Goal: Find specific page/section: Find specific page/section

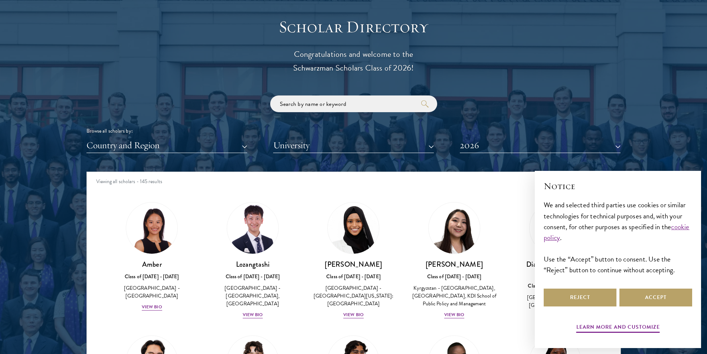
scroll to position [817, 0]
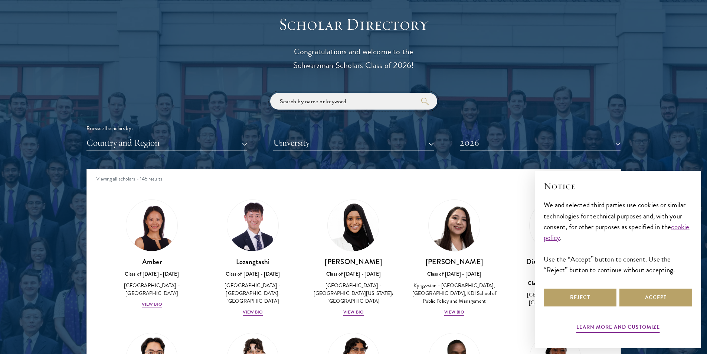
click at [318, 98] on input "search" at bounding box center [353, 101] width 167 height 17
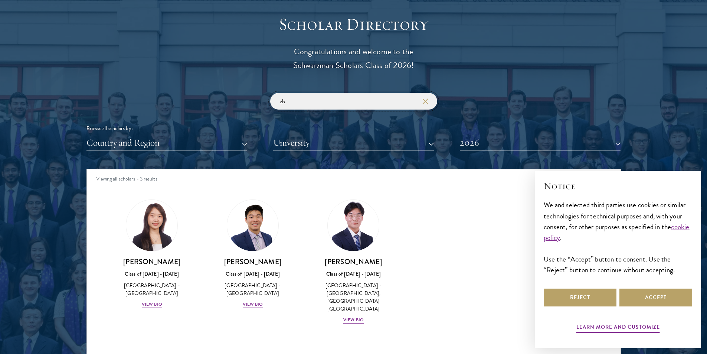
type input "z"
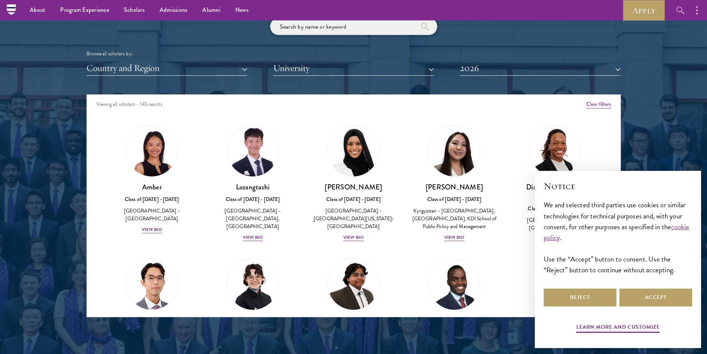
scroll to position [817, 0]
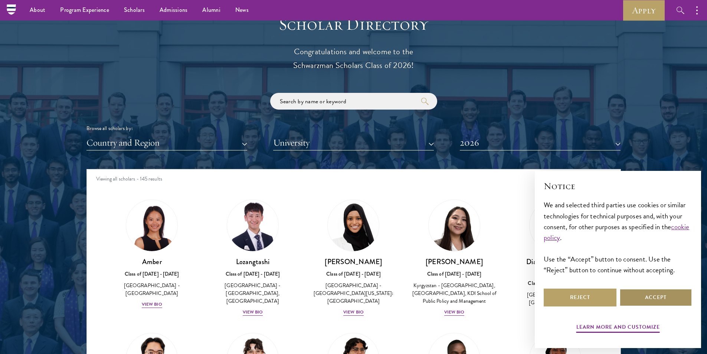
click at [650, 294] on button "Accept" at bounding box center [656, 297] width 73 height 18
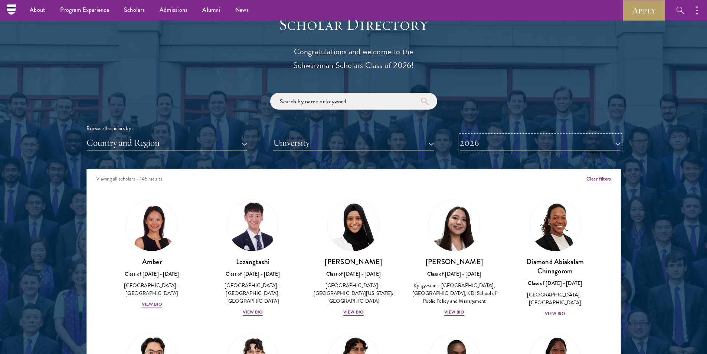
click at [538, 146] on button "2026" at bounding box center [540, 142] width 161 height 15
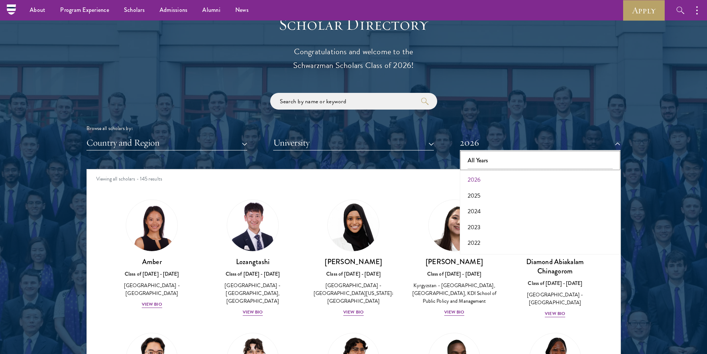
click at [481, 158] on button "All Years" at bounding box center [540, 161] width 156 height 16
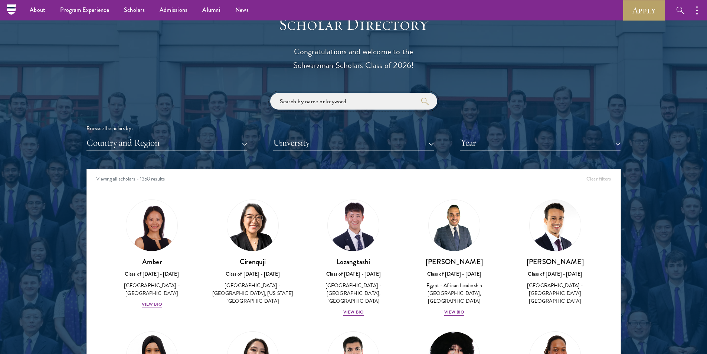
click at [319, 105] on input "search" at bounding box center [353, 101] width 167 height 17
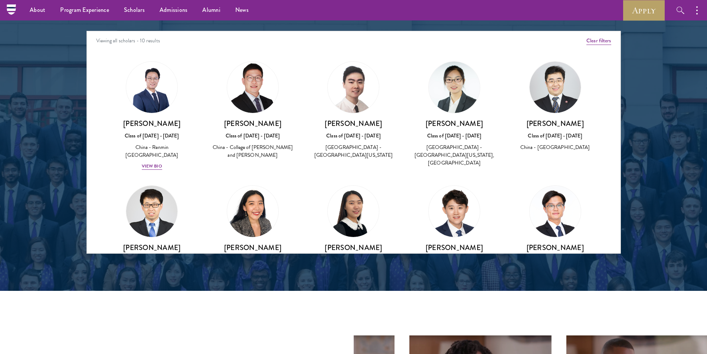
scroll to position [817, 0]
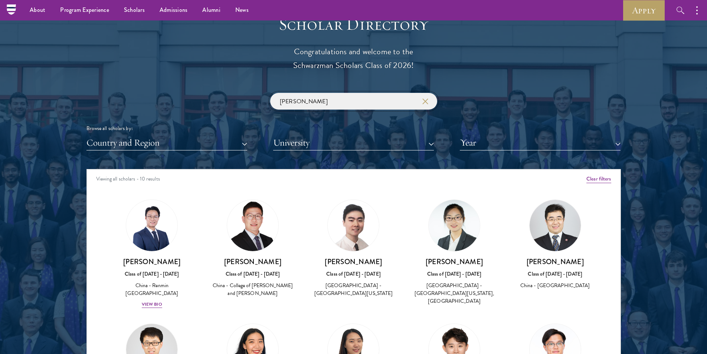
drag, startPoint x: 265, startPoint y: 95, endPoint x: 195, endPoint y: 75, distance: 73.9
click at [229, 89] on div "Scholar Directory Congratulations and welcome to the Schwarzman Scholars Class …" at bounding box center [353, 203] width 535 height 378
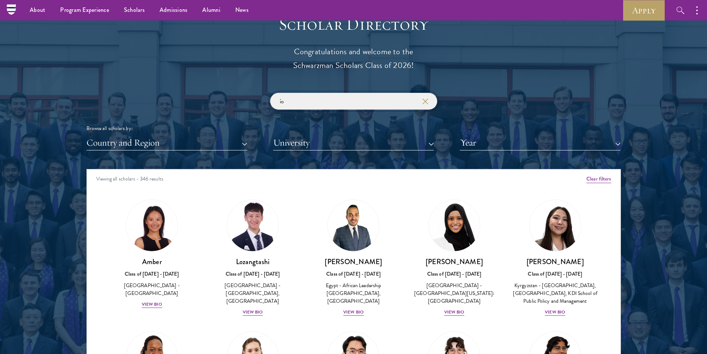
type input "i"
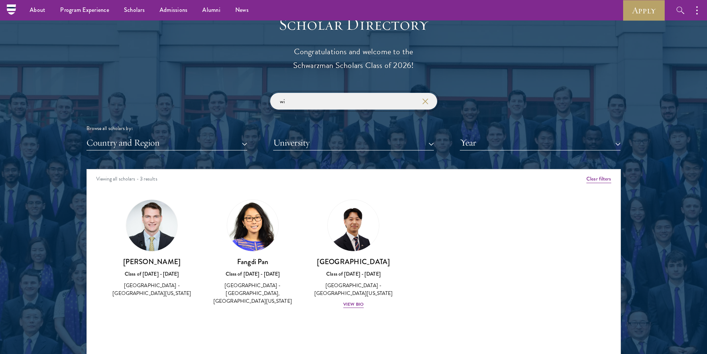
type input "w"
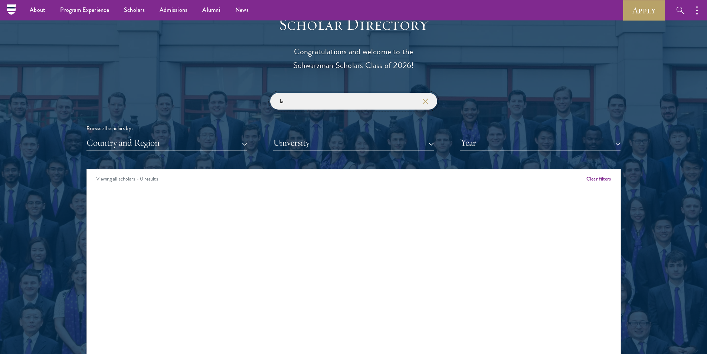
type input "l"
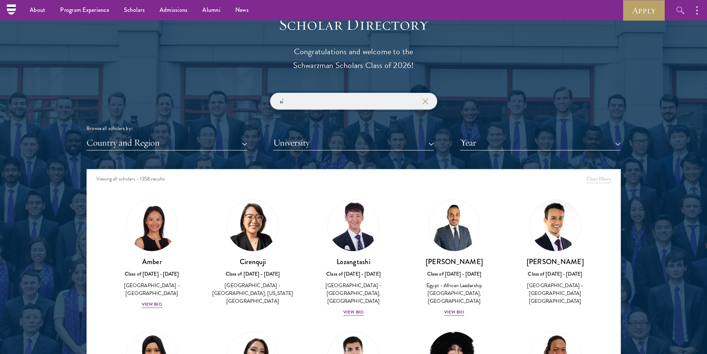
type input "s"
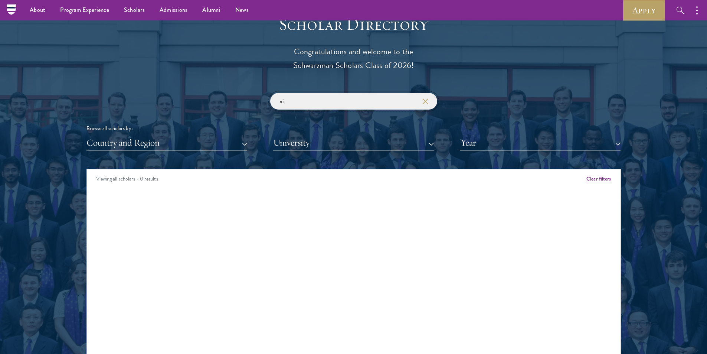
type input "x"
type input "u"
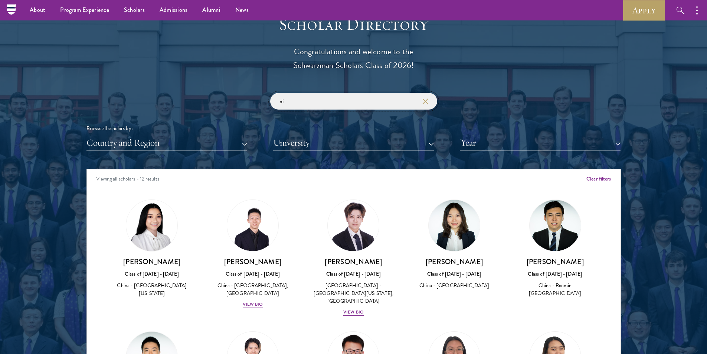
type input "x"
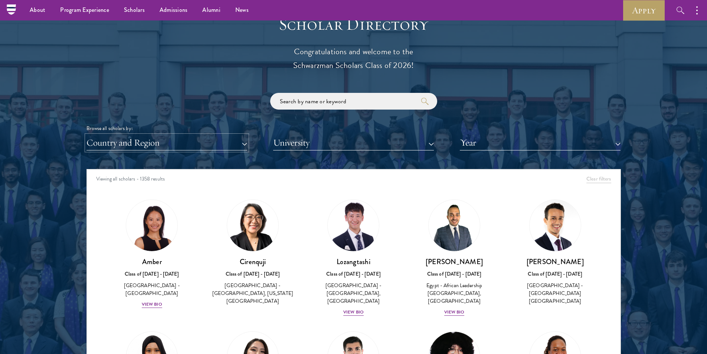
click at [145, 138] on button "Country and Region" at bounding box center [166, 142] width 161 height 15
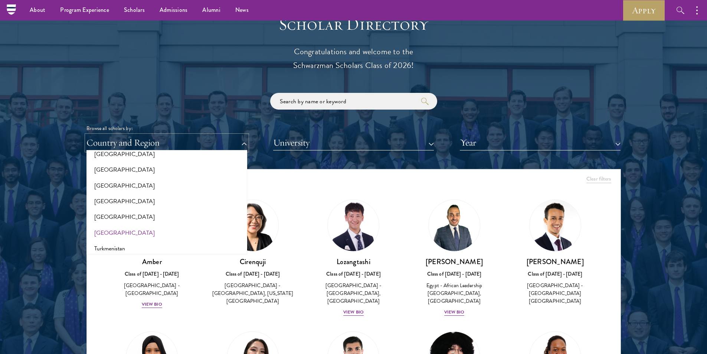
scroll to position [1557, 0]
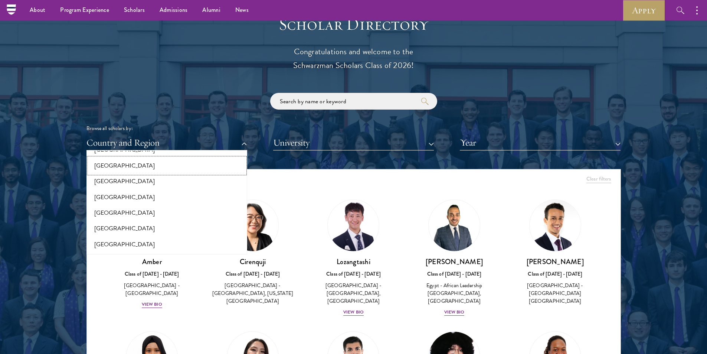
click at [129, 168] on button "[GEOGRAPHIC_DATA]" at bounding box center [167, 166] width 156 height 16
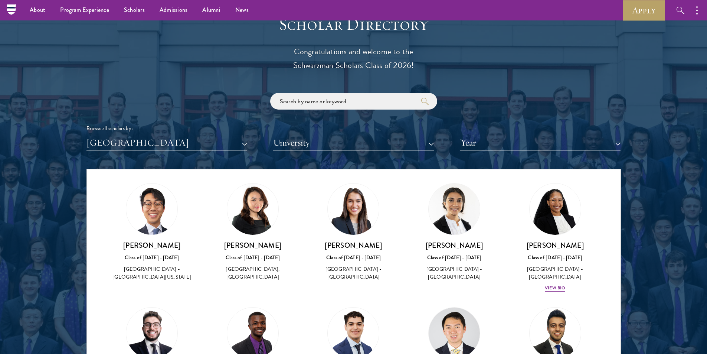
scroll to position [4550, 0]
